Goal: Information Seeking & Learning: Learn about a topic

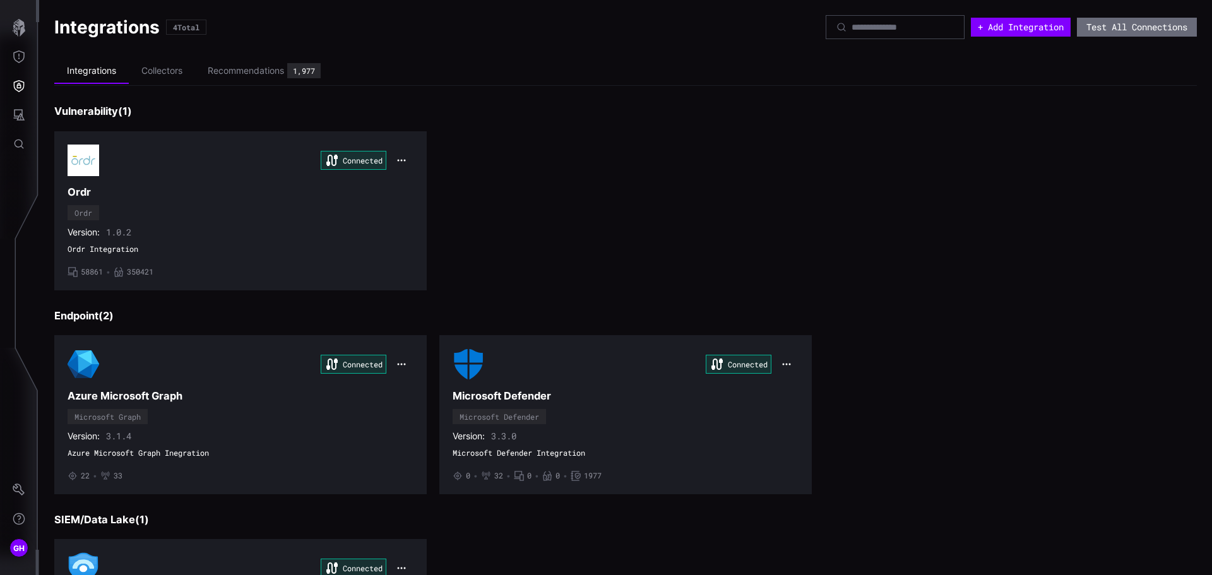
click at [299, 385] on div "Connected Azure Microsoft Graph Microsoft Graph Version: 3.1.4 Azure Microsoft …" at bounding box center [241, 414] width 346 height 133
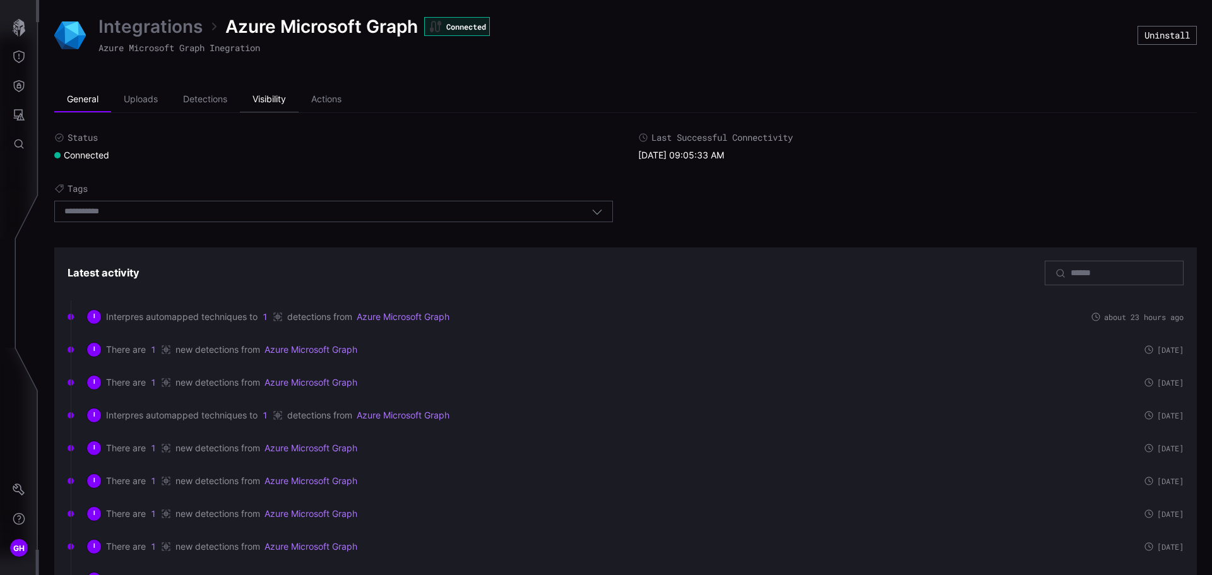
click at [273, 102] on li "Visibility" at bounding box center [269, 99] width 59 height 25
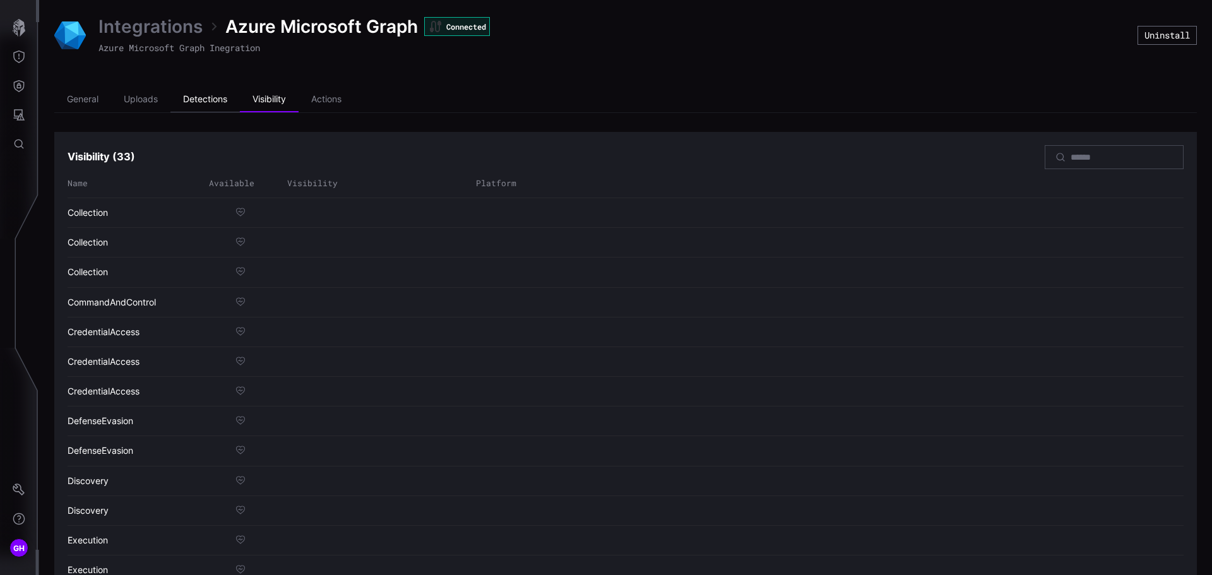
click at [218, 98] on li "Detections" at bounding box center [204, 99] width 69 height 25
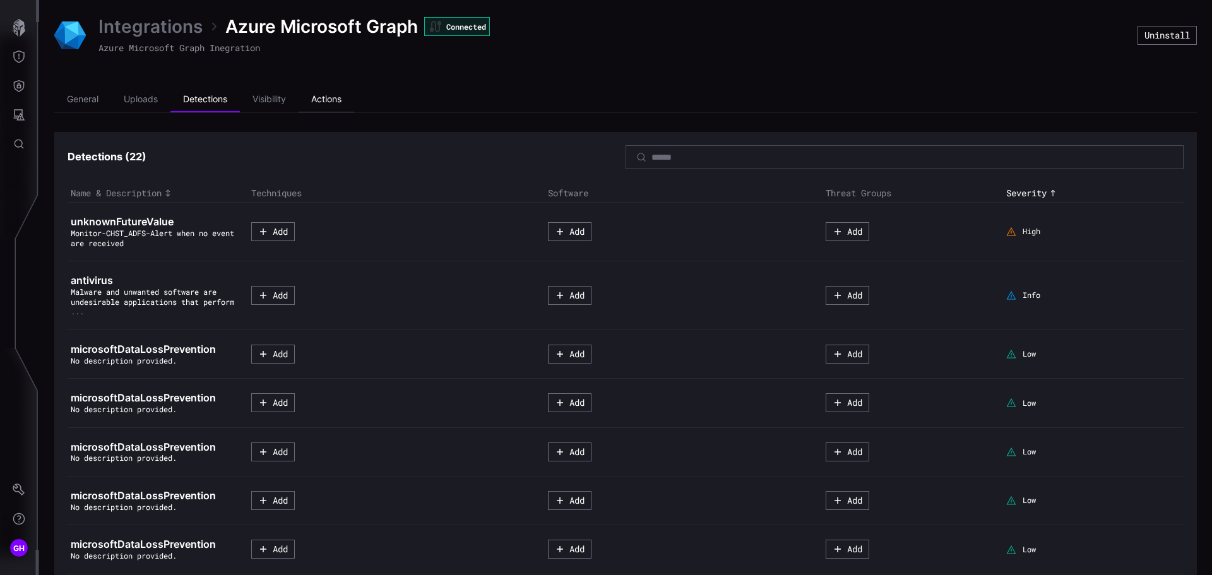
click at [335, 98] on li "Actions" at bounding box center [327, 99] width 56 height 25
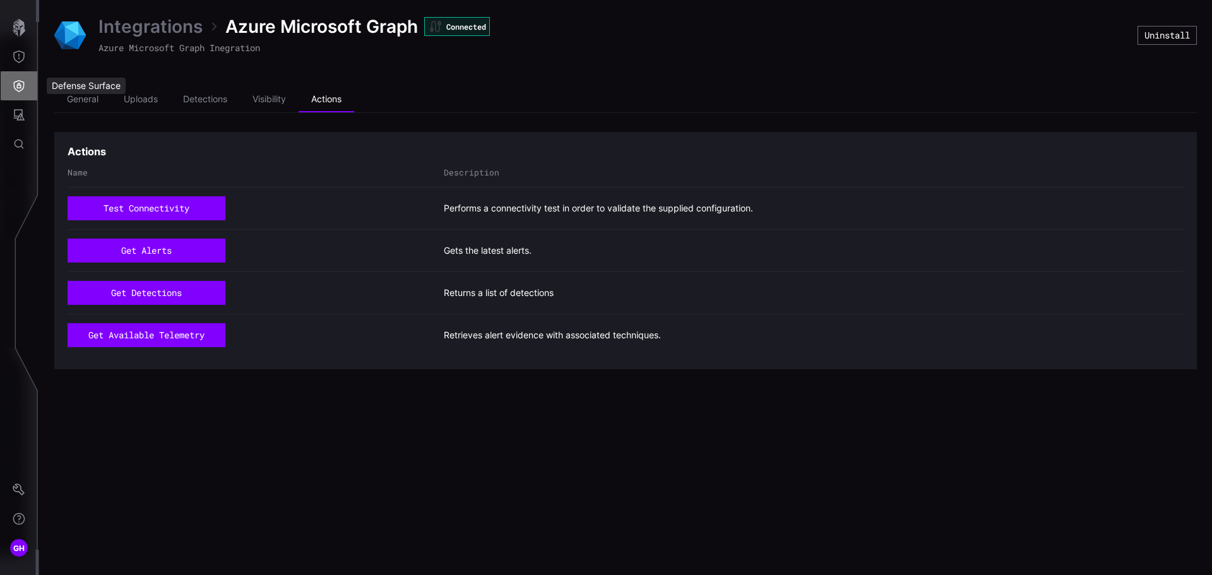
click at [20, 85] on icon "Defense Surface" at bounding box center [19, 86] width 11 height 12
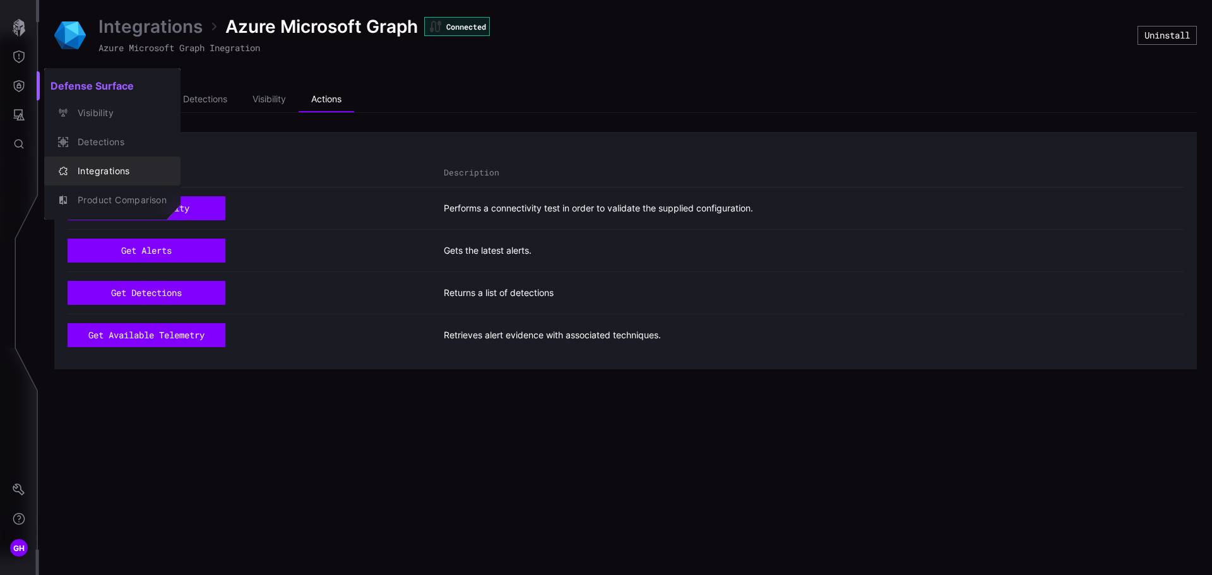
click at [83, 165] on div "Integrations" at bounding box center [118, 171] width 95 height 16
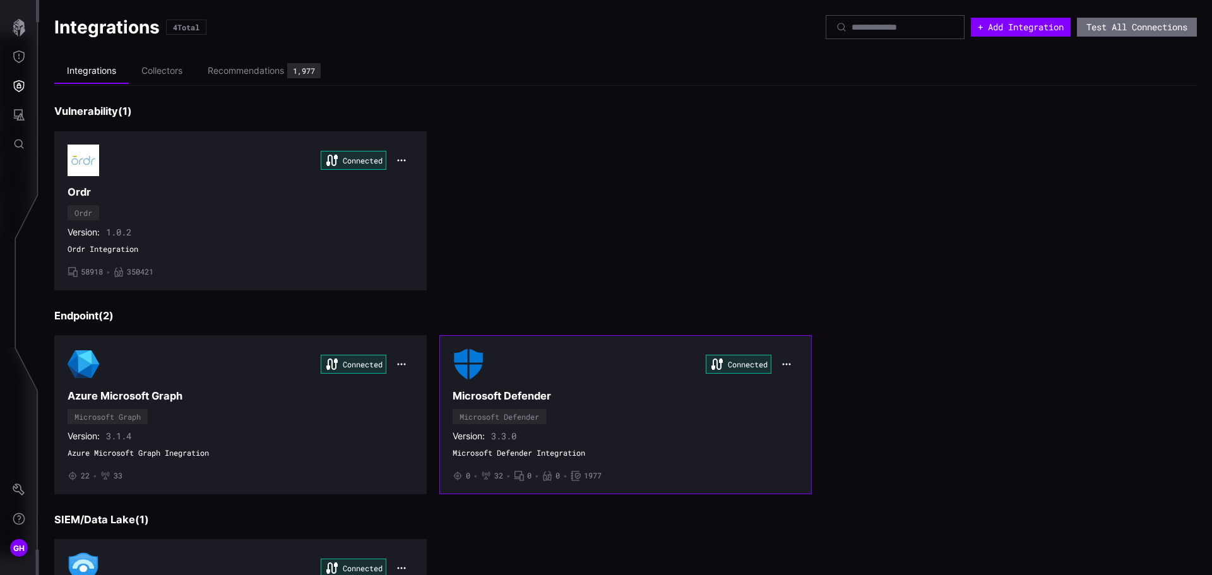
click at [567, 377] on div "Connected" at bounding box center [626, 364] width 346 height 32
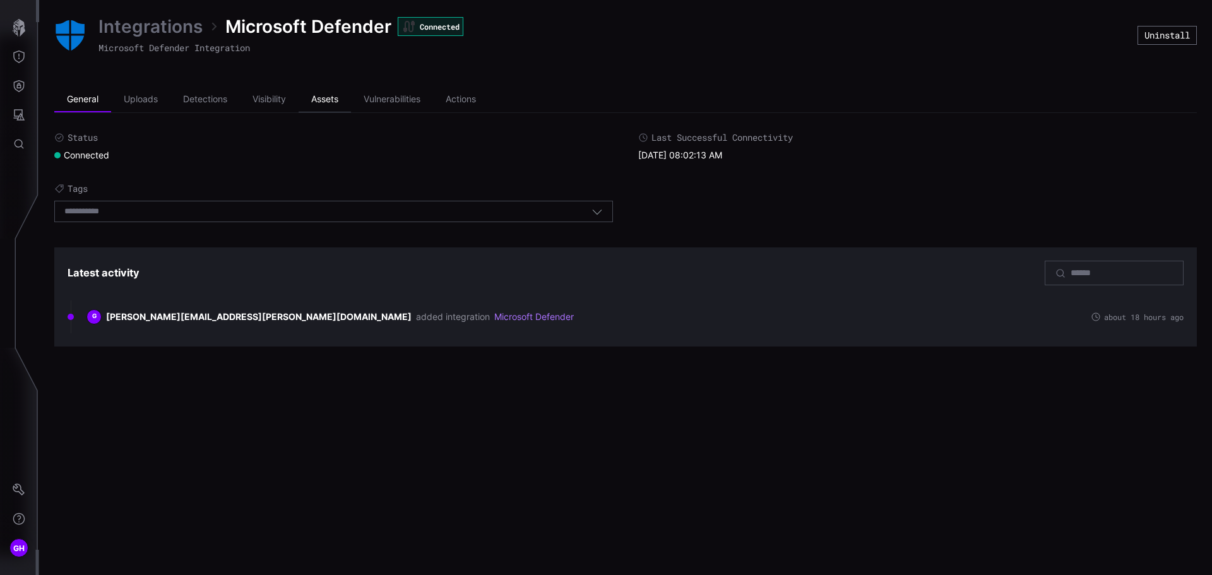
click at [328, 104] on li "Assets" at bounding box center [325, 99] width 52 height 25
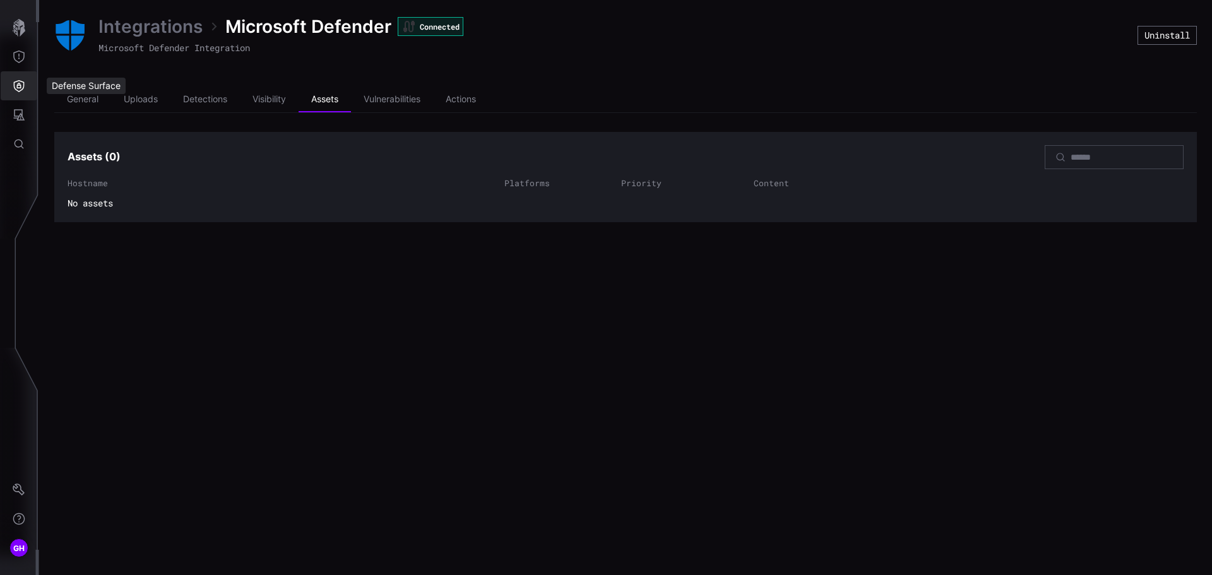
click at [20, 85] on icon "Defense Surface" at bounding box center [19, 86] width 11 height 12
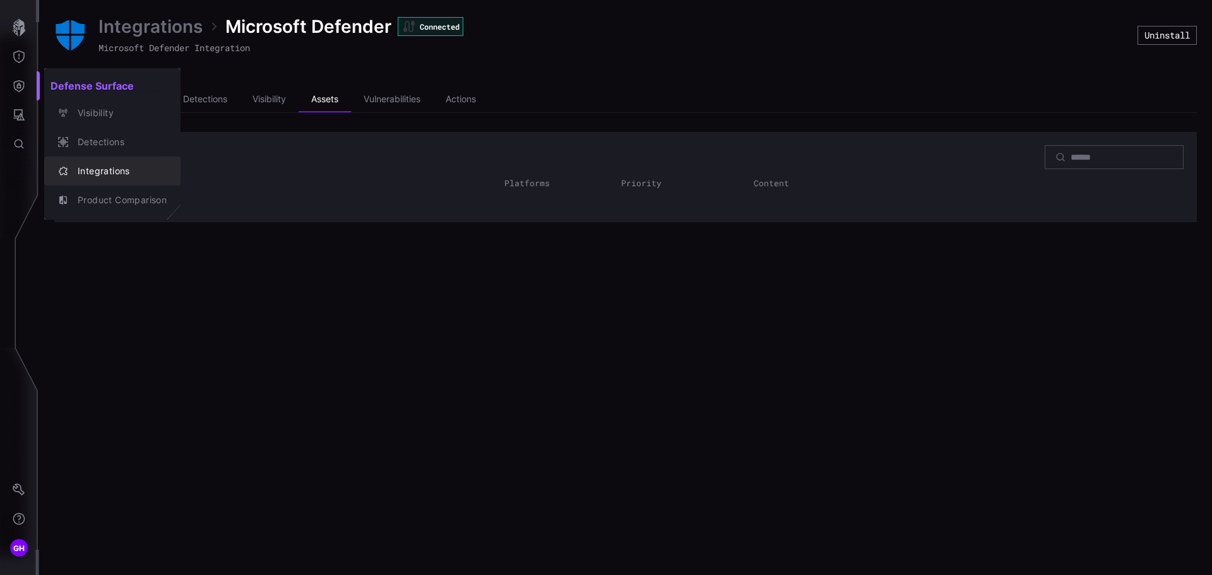
click at [90, 167] on div "Integrations" at bounding box center [118, 171] width 95 height 16
